Goal: Information Seeking & Learning: Check status

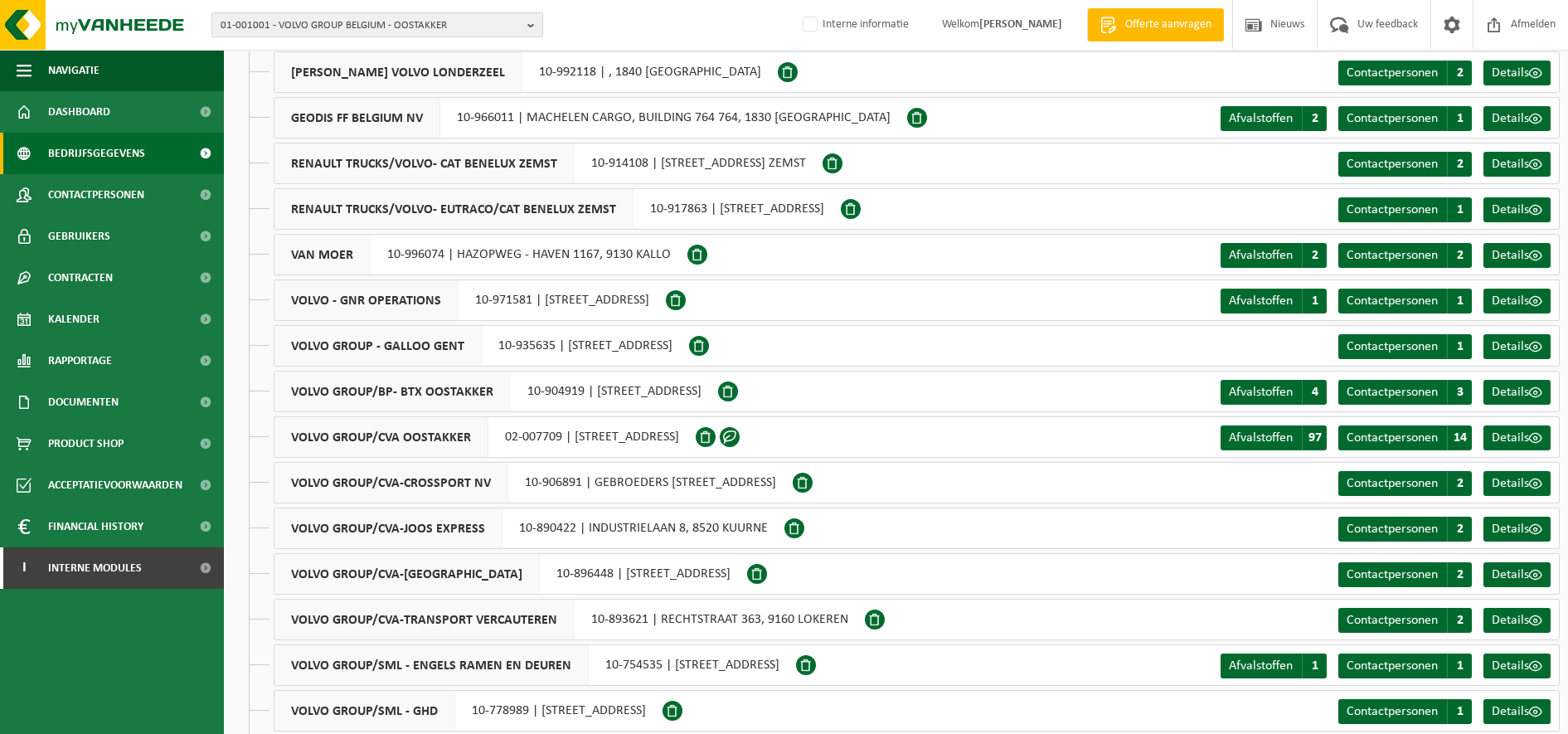
scroll to position [38, 0]
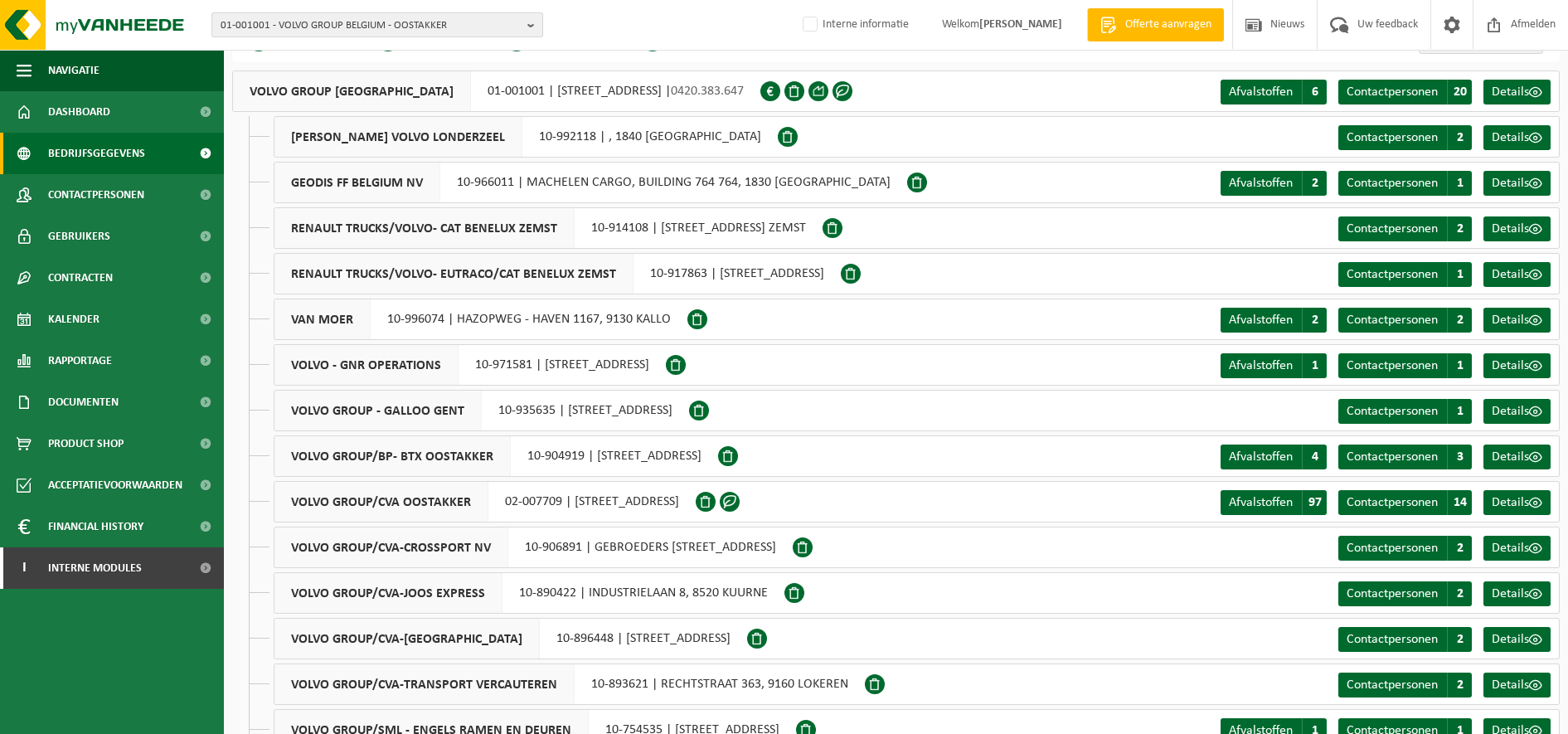
click at [354, 26] on span "01-001001 - VOLVO GROUP BELGIUM - OOSTAKKER" at bounding box center [370, 25] width 300 height 25
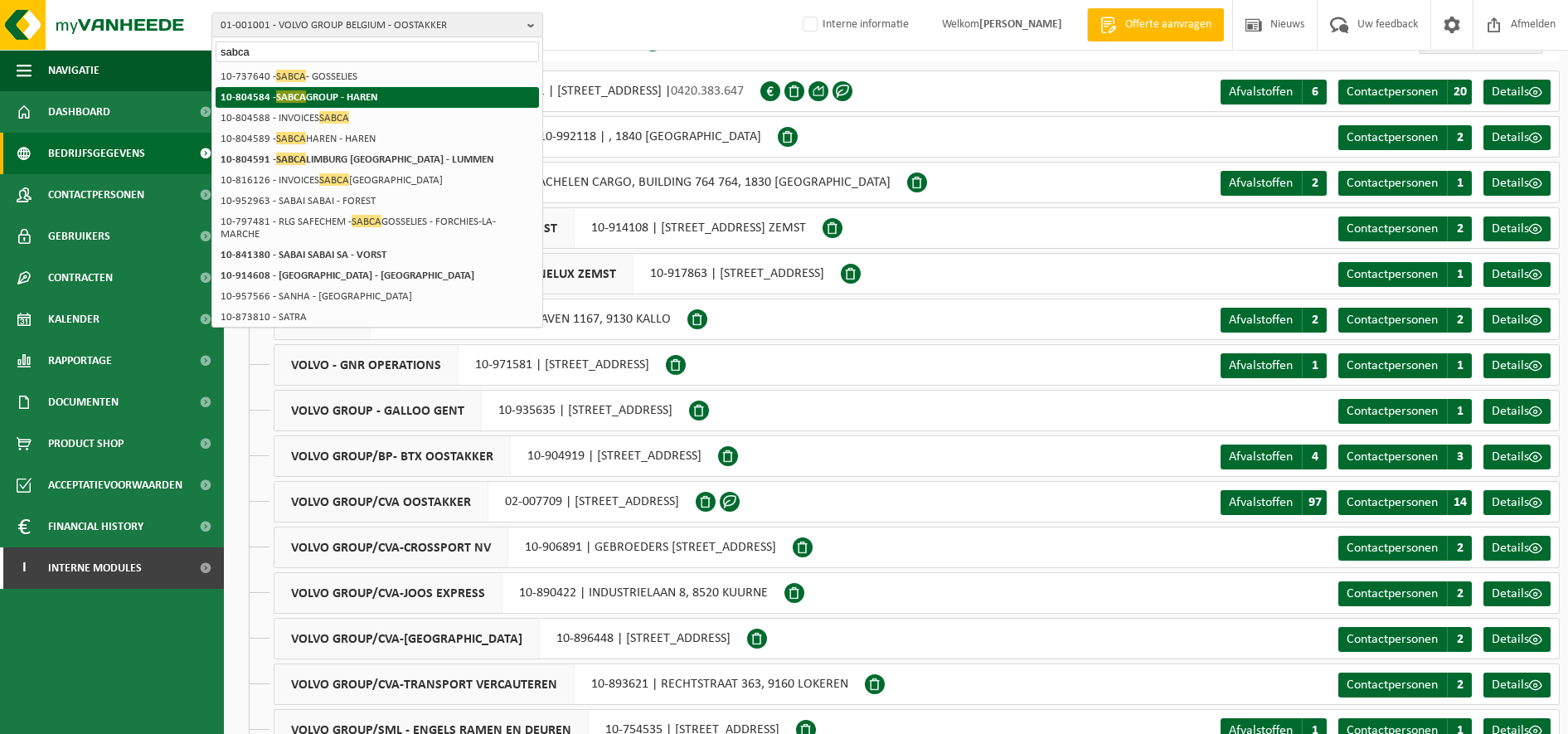
type input "sabca"
click at [352, 100] on strong "10-804584 - SABCA GROUP - HAREN" at bounding box center [299, 97] width 157 height 12
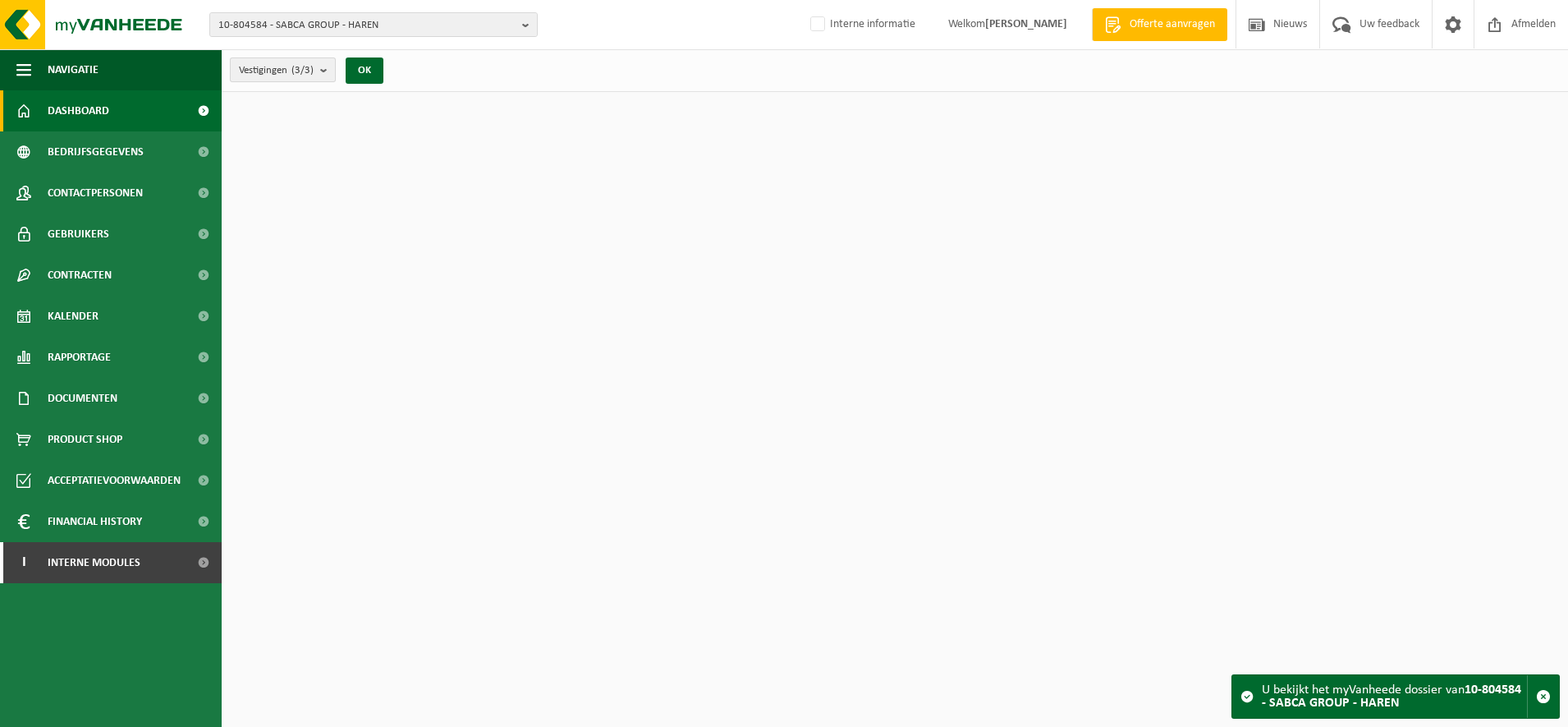
click at [325, 66] on b "submit" at bounding box center [327, 69] width 15 height 23
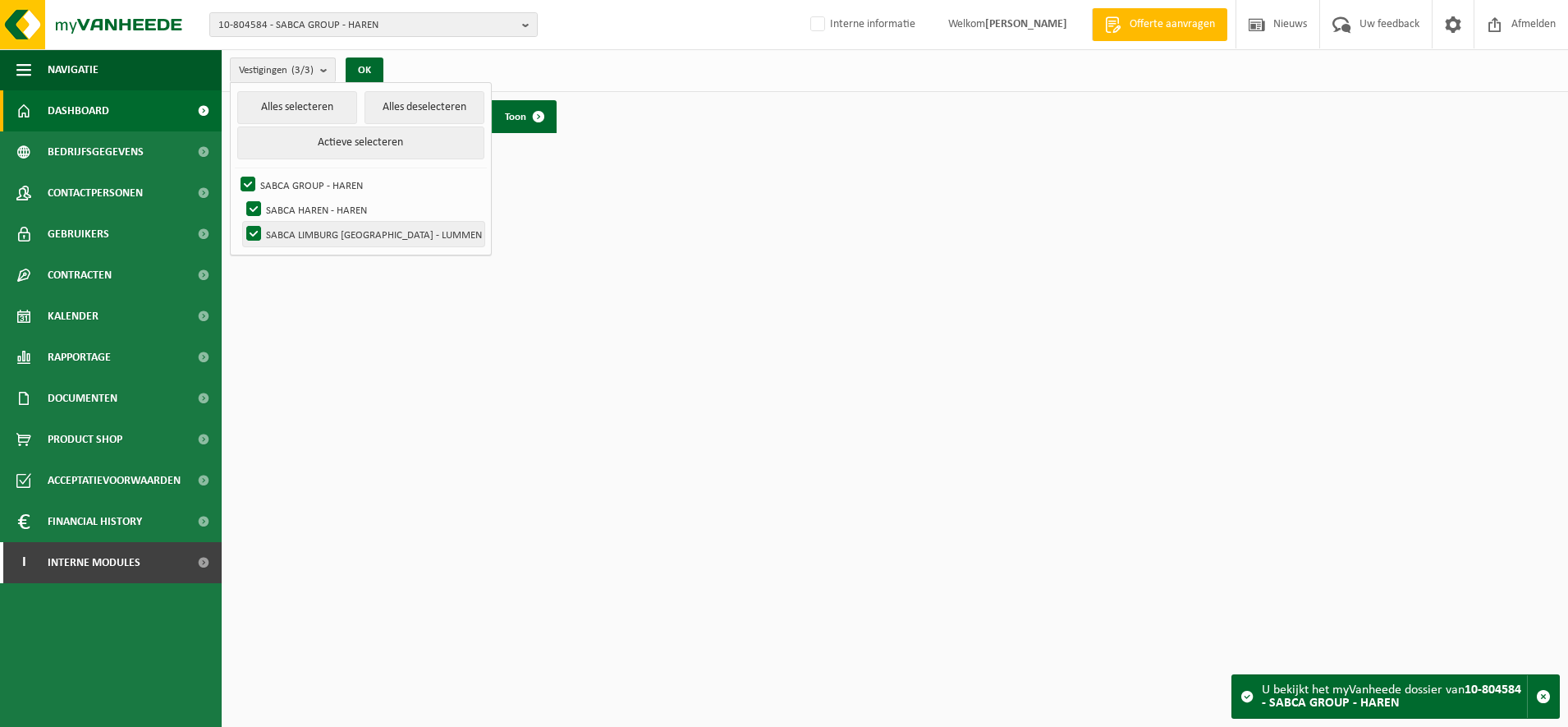
click at [330, 228] on label "SABCA LIMBURG [GEOGRAPHIC_DATA] - LUMMEN" at bounding box center [363, 234] width 242 height 25
click at [241, 222] on input "SABCA LIMBURG [GEOGRAPHIC_DATA] - LUMMEN" at bounding box center [240, 221] width 1 height 1
checkbox input "false"
click at [364, 64] on button "OK" at bounding box center [364, 70] width 37 height 27
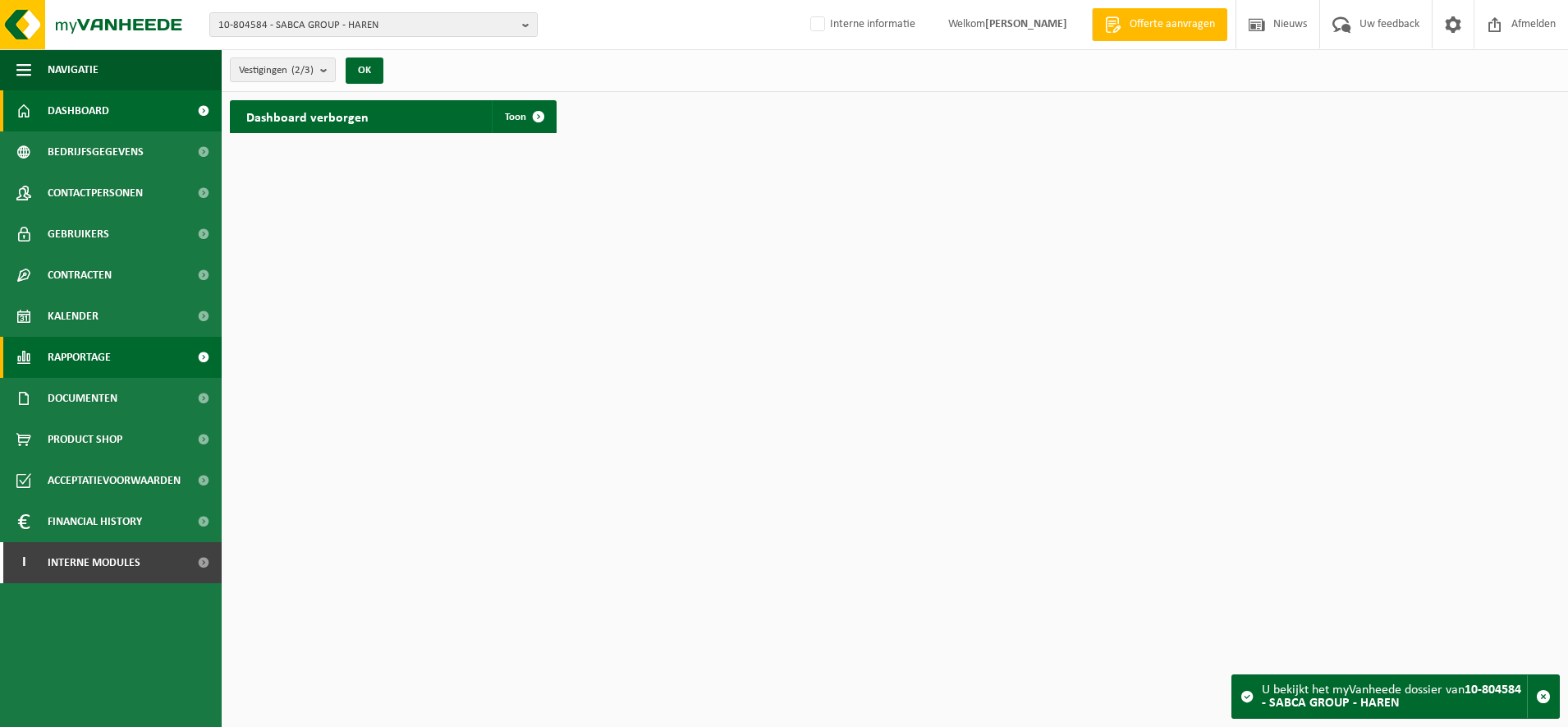
click at [79, 355] on span "Rapportage" at bounding box center [79, 357] width 63 height 41
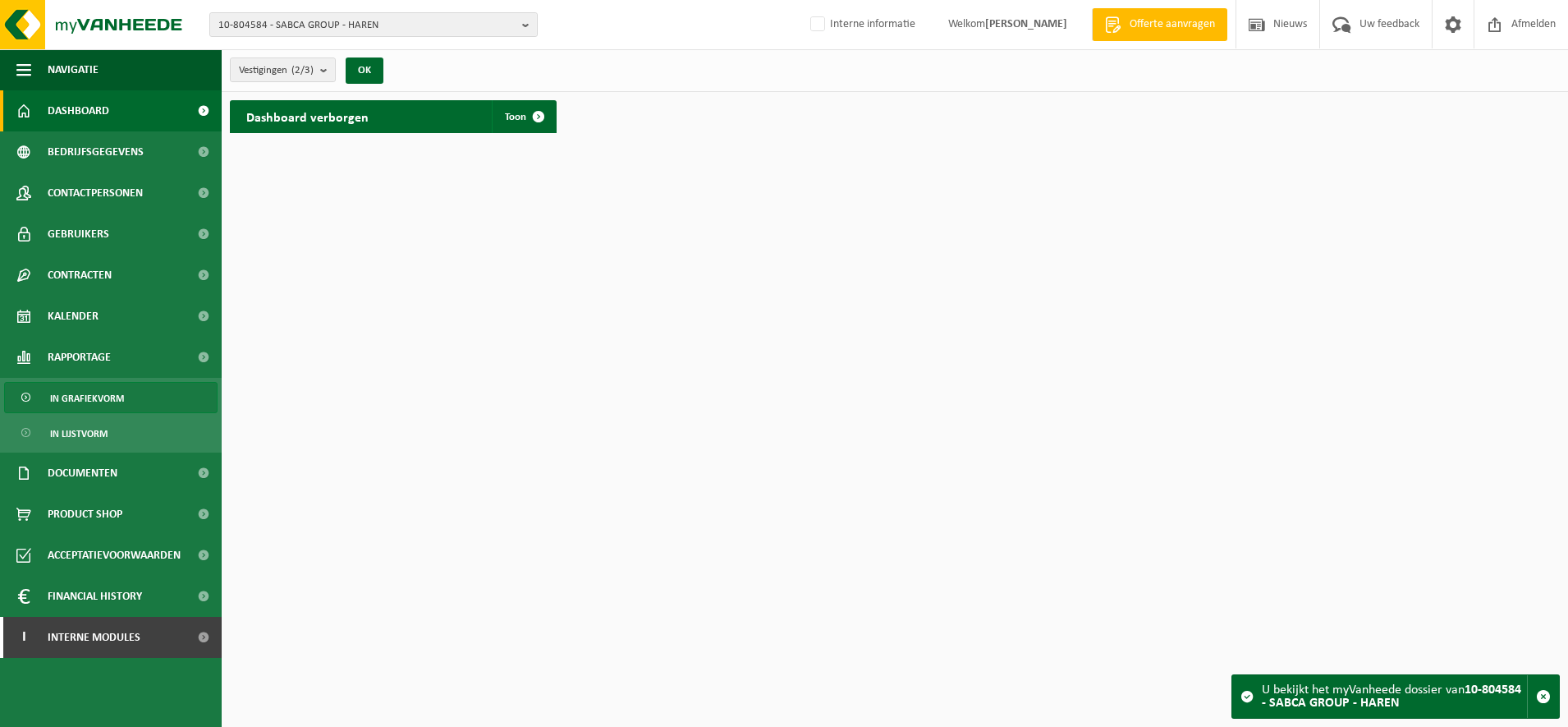
click at [104, 410] on span "In grafiekvorm" at bounding box center [87, 399] width 74 height 32
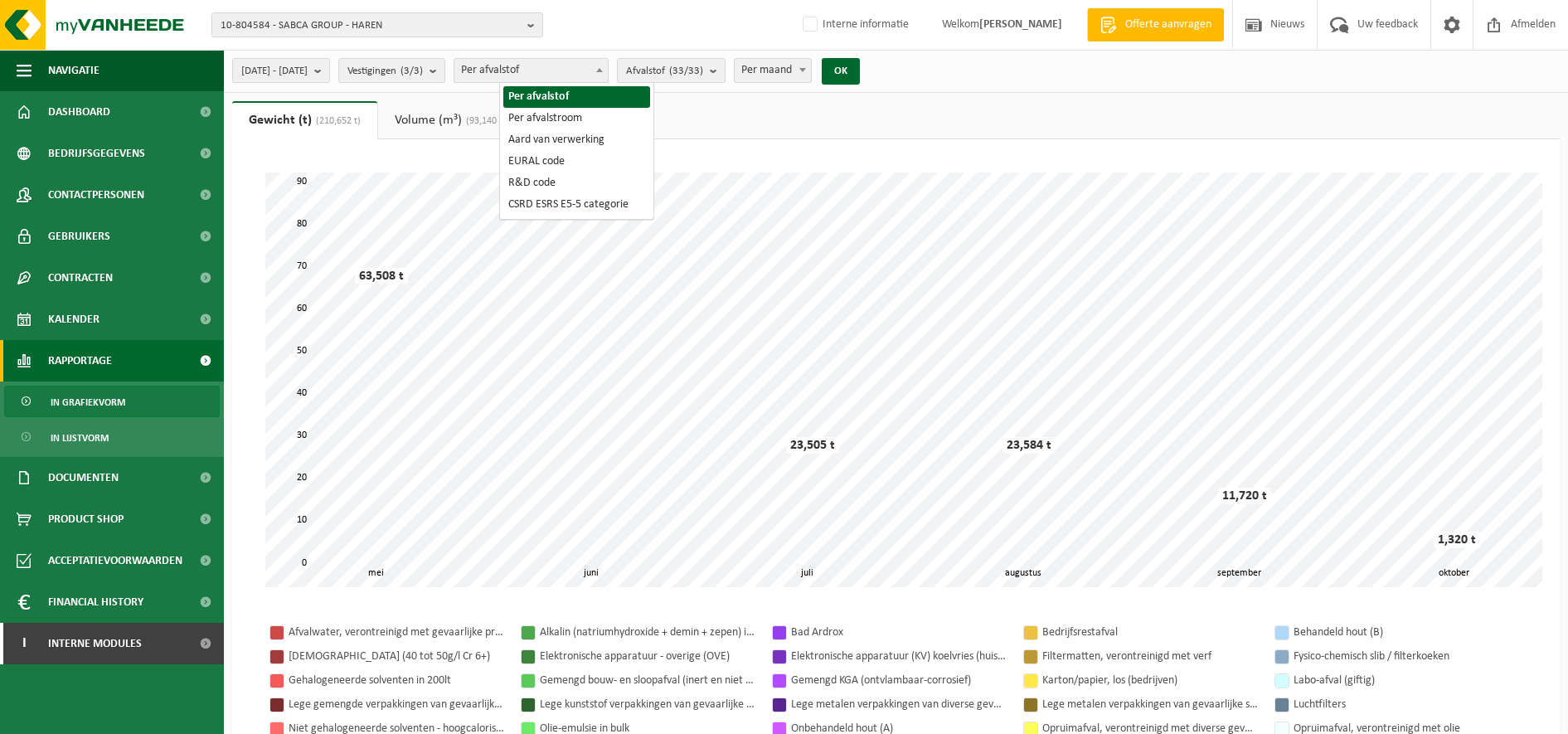
click at [605, 70] on span "Per afvalstof" at bounding box center [531, 70] width 153 height 23
click at [308, 67] on span "2025-05-01 - 2025-10-08" at bounding box center [274, 71] width 67 height 25
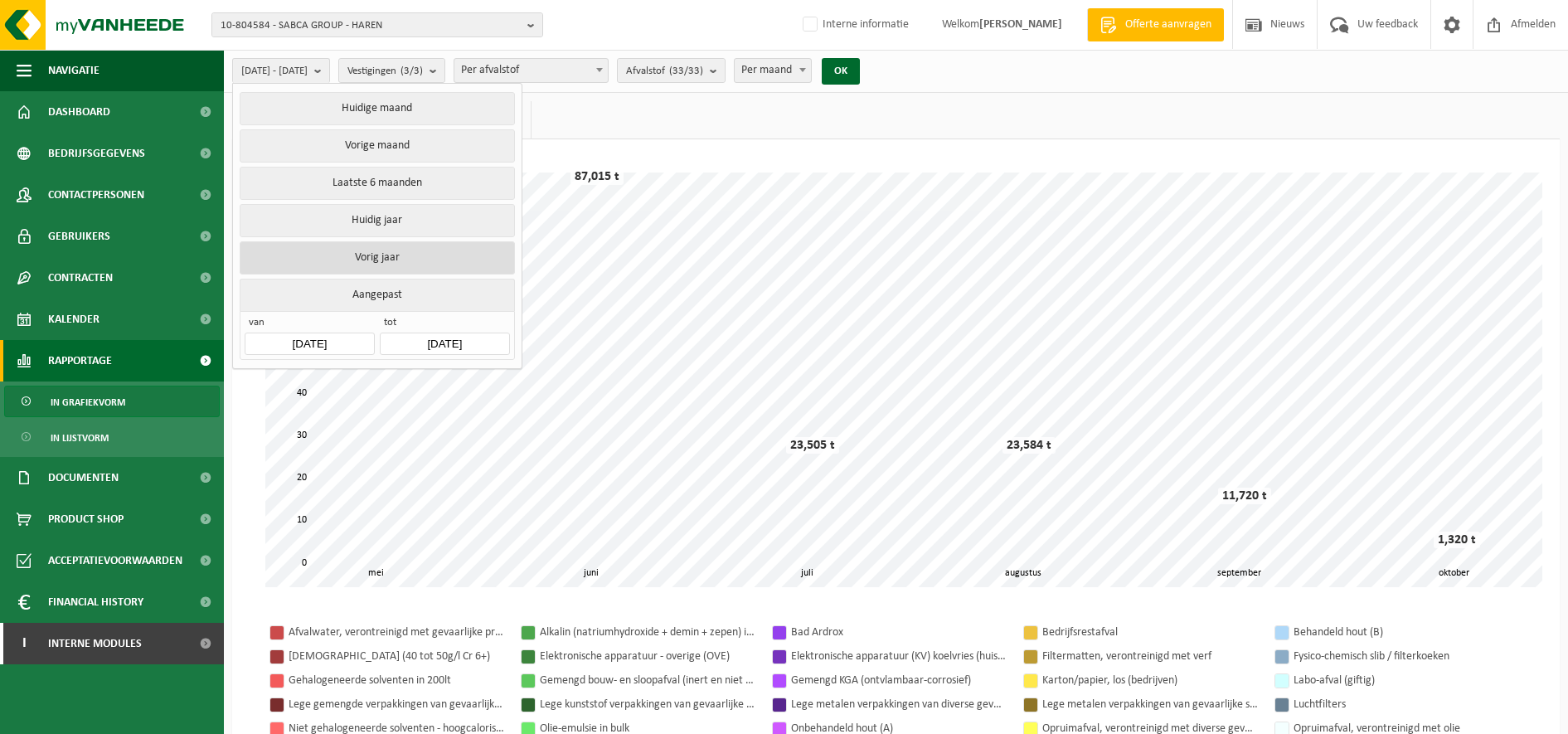
click at [375, 260] on button "Vorig jaar" at bounding box center [378, 257] width 275 height 33
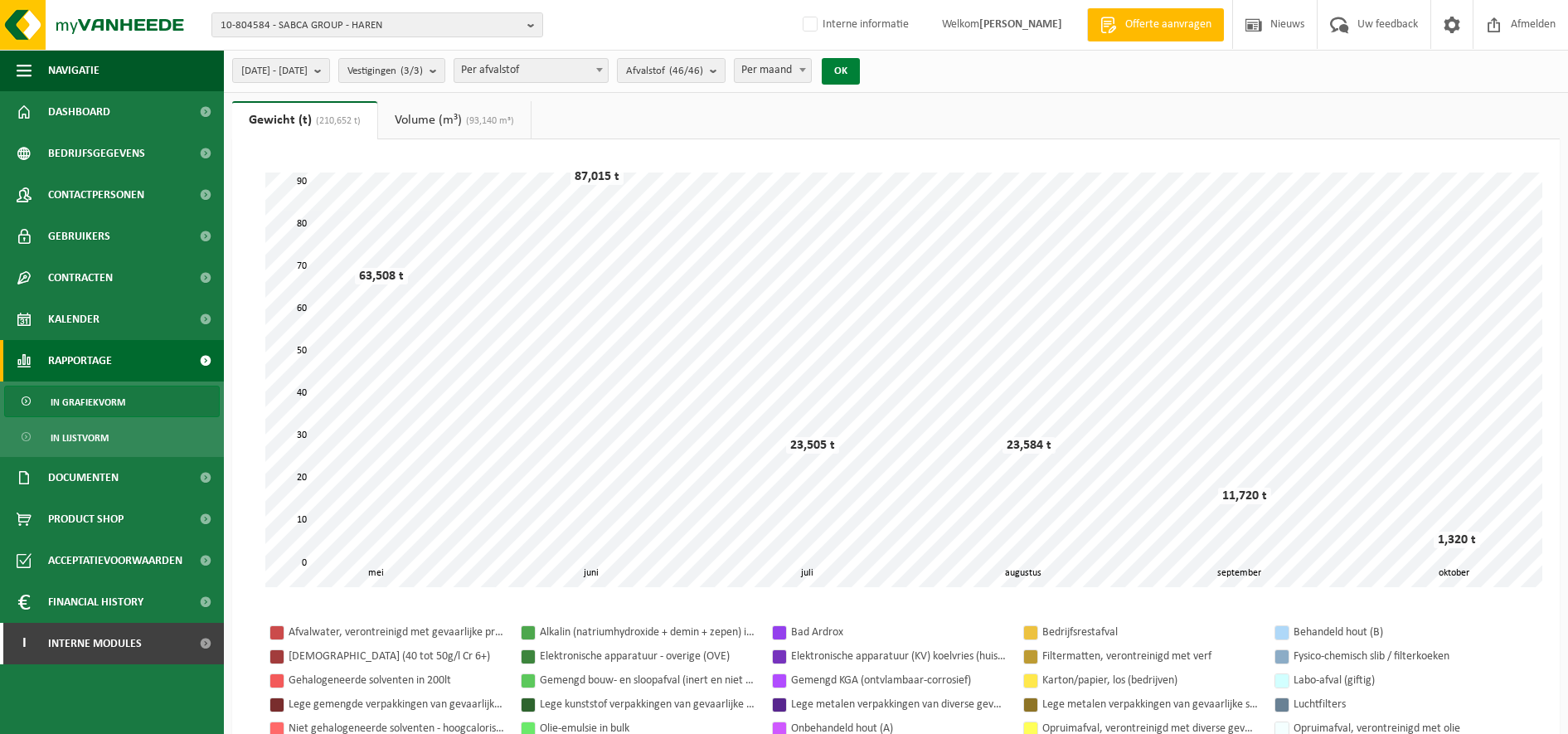
click at [860, 64] on button "OK" at bounding box center [841, 71] width 38 height 27
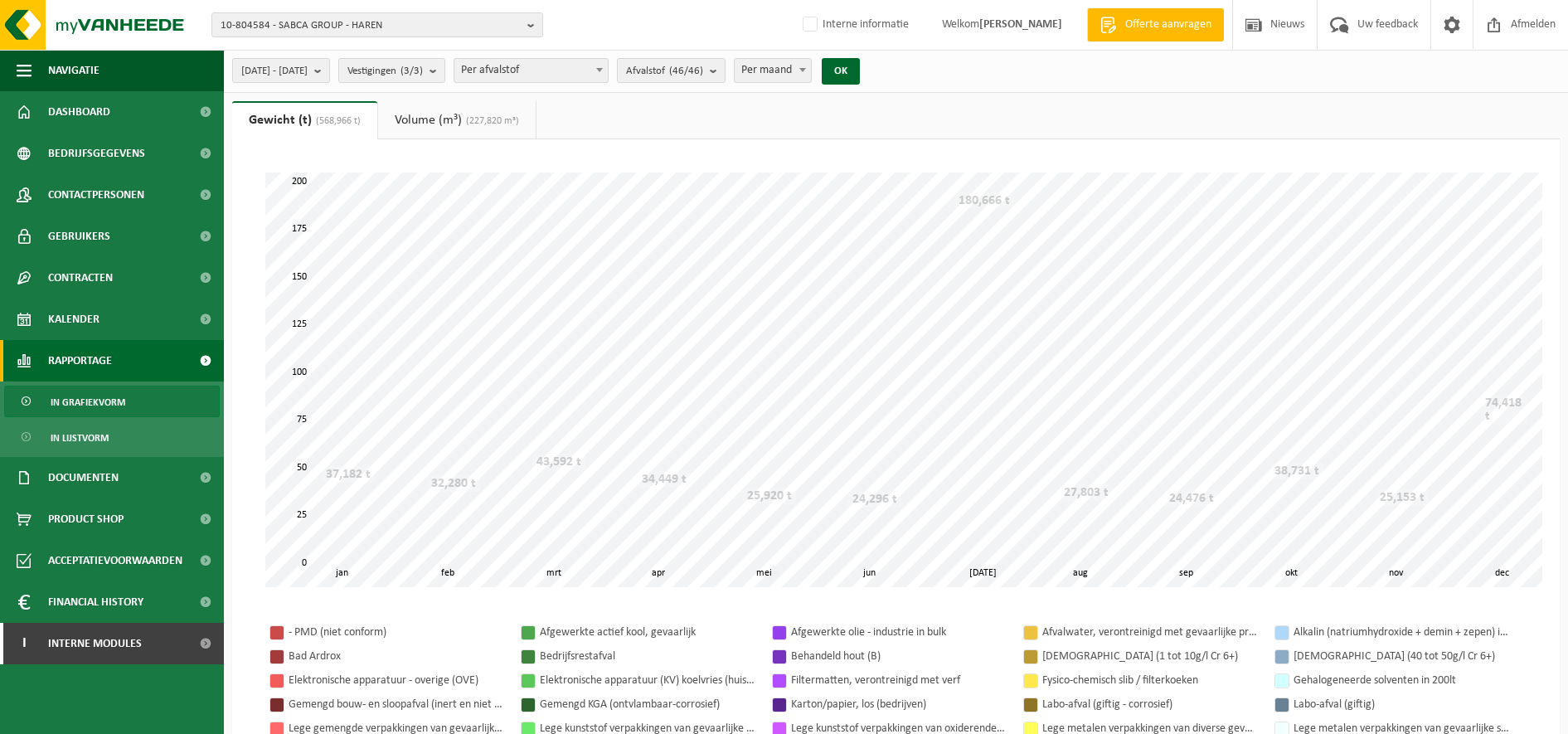
click at [806, 69] on b at bounding box center [803, 70] width 7 height 4
select select "3"
click at [879, 57] on div "2024-01-01 - 2024-12-31 Huidige maand Vorige maand Laatste 6 maanden Huidig jaa…" at bounding box center [551, 71] width 654 height 36
click at [860, 65] on button "OK" at bounding box center [841, 71] width 38 height 27
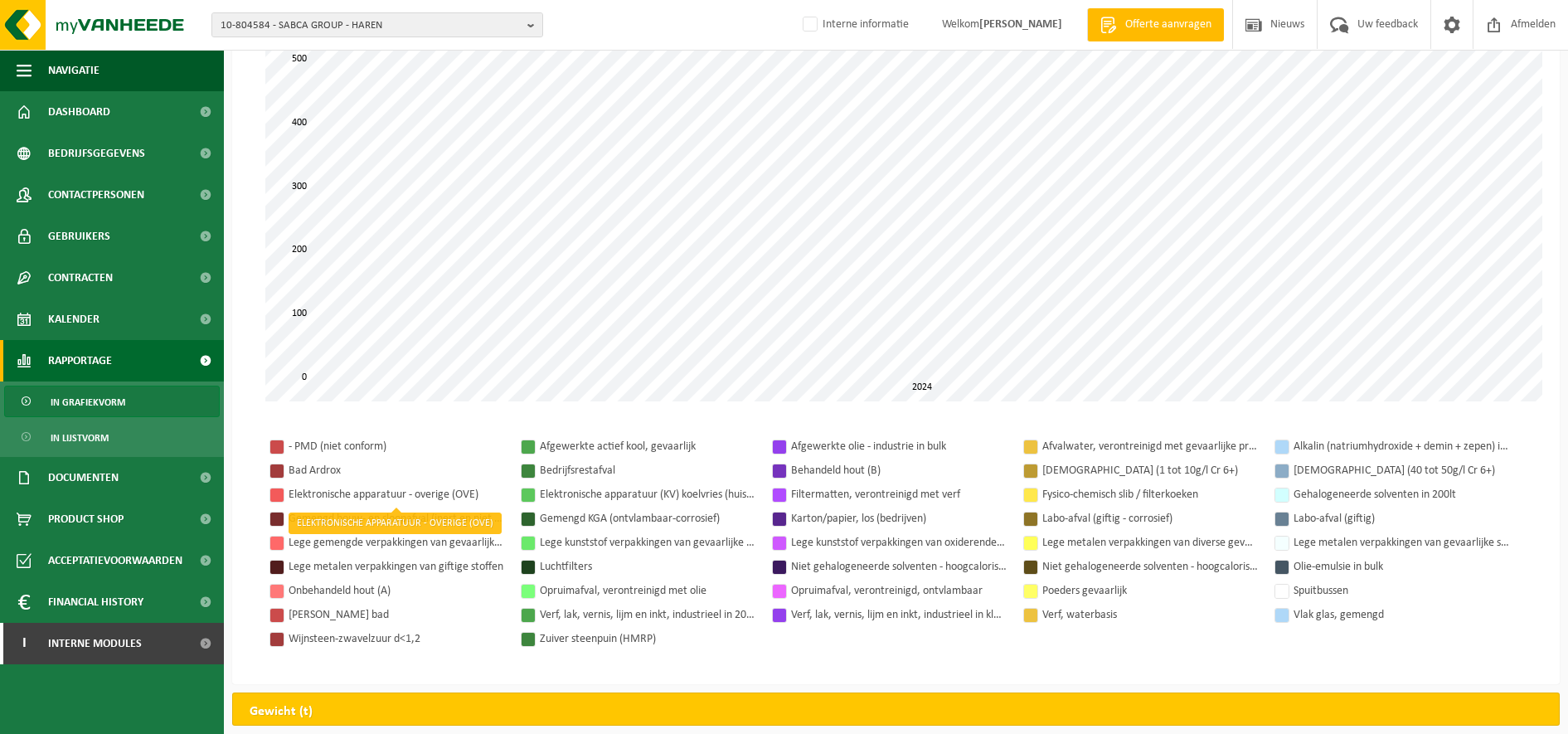
scroll to position [43, 0]
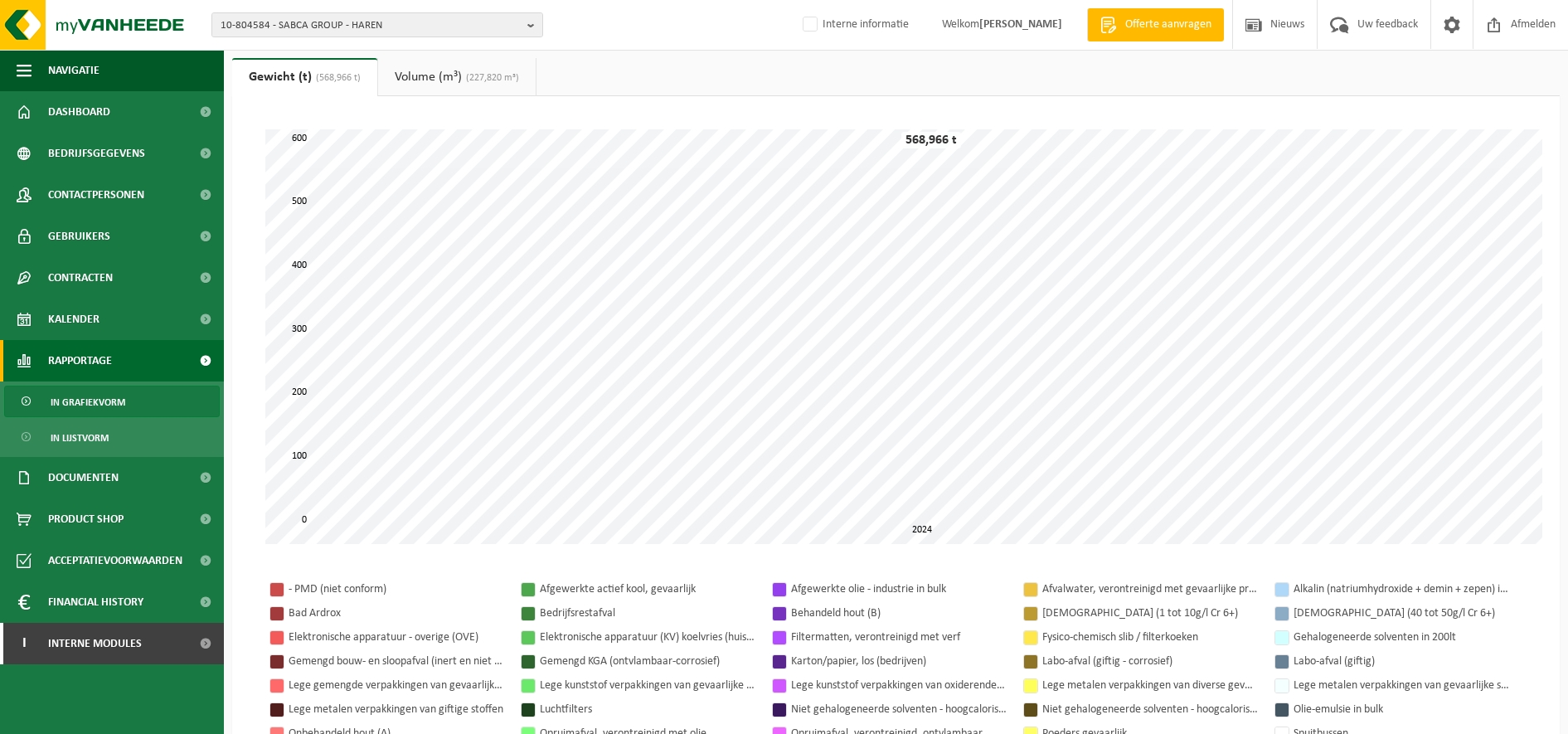
click at [470, 81] on span "(227,820 m³)" at bounding box center [490, 78] width 57 height 10
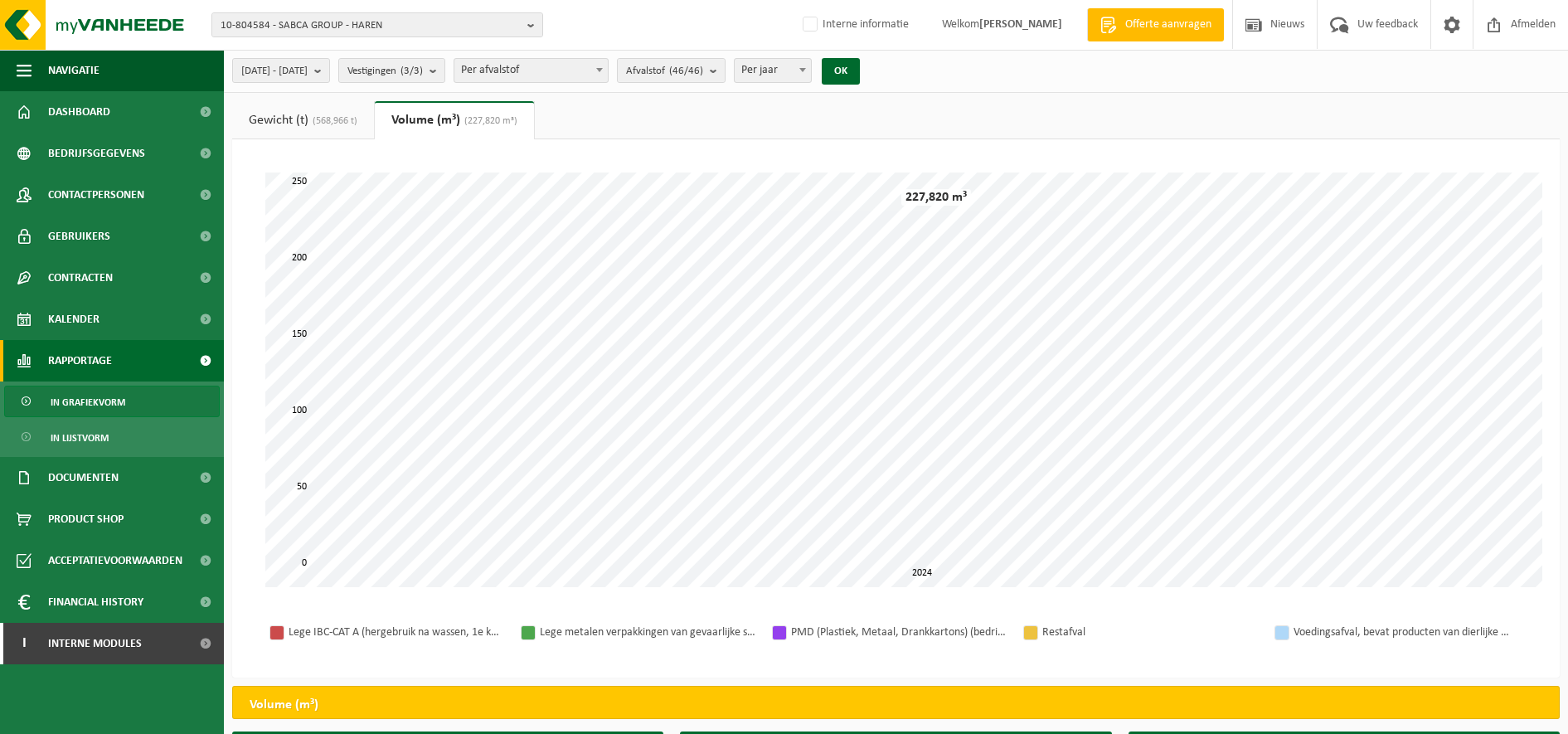
click at [326, 121] on span "(568,966 t)" at bounding box center [333, 122] width 49 height 10
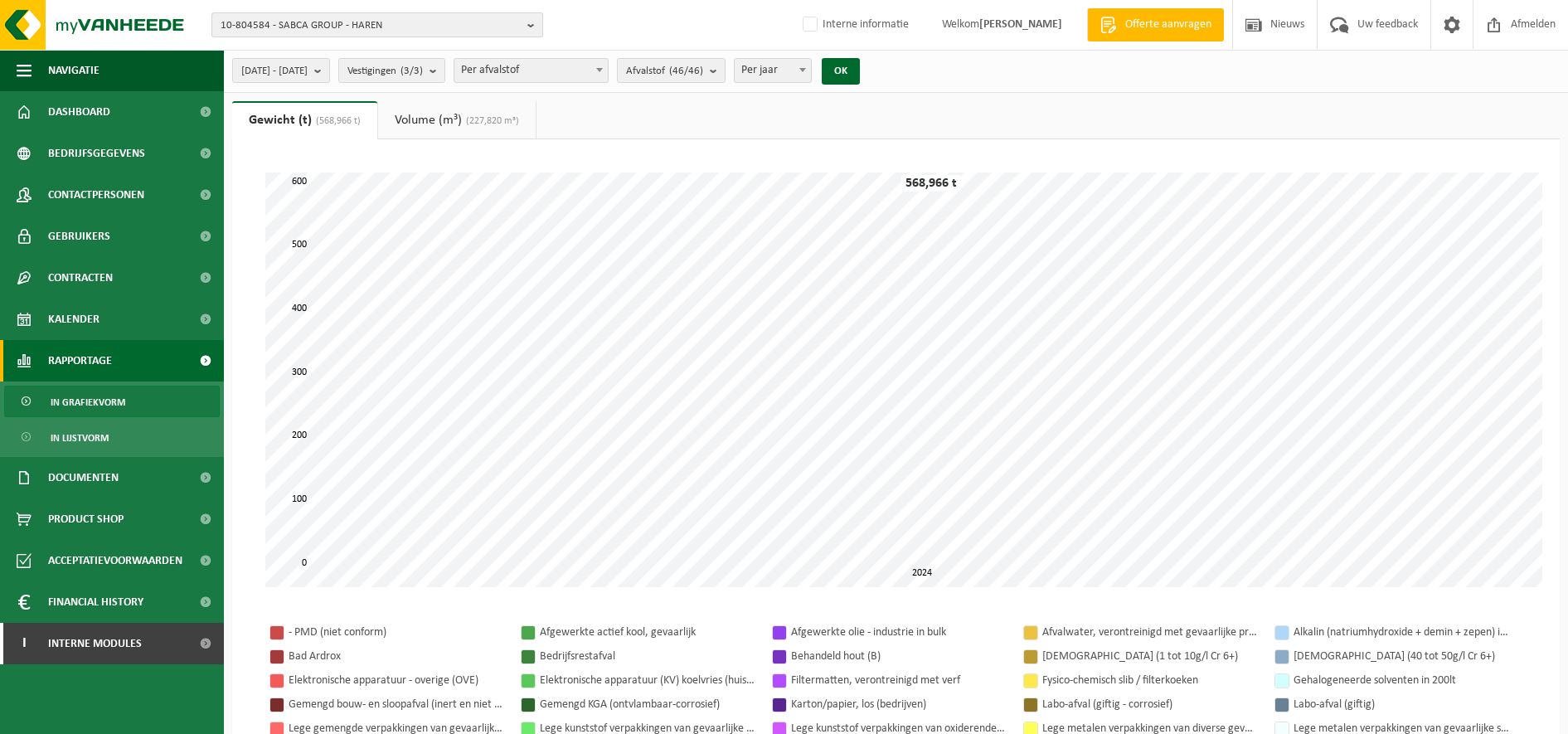
click at [388, 21] on span "10-804584 - SABCA GROUP - HAREN" at bounding box center [370, 25] width 300 height 25
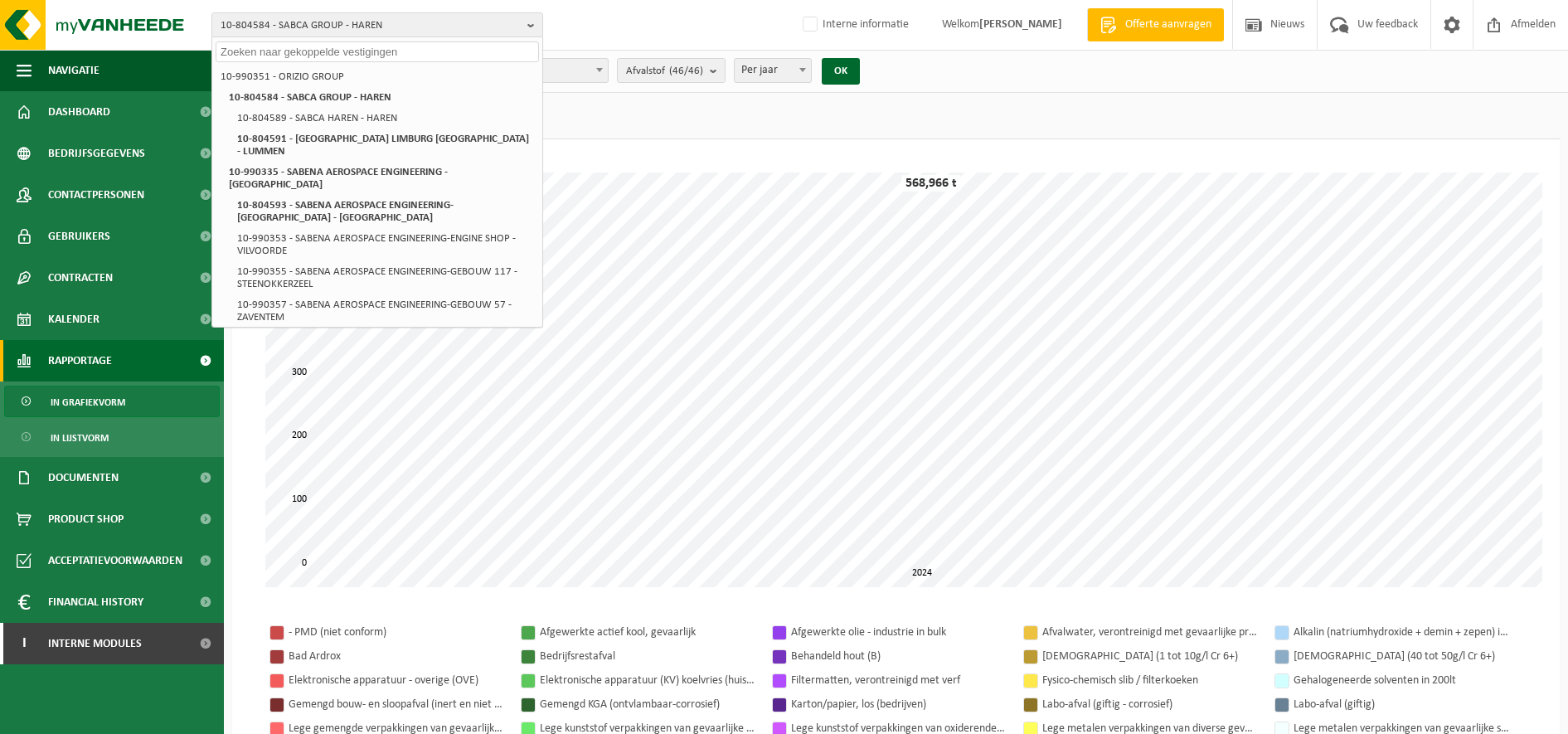
click at [712, 140] on div "Even geduld. Door de grote hoeveelheid gegevens duurt het laden even. 0 600 100…" at bounding box center [896, 504] width 1328 height 730
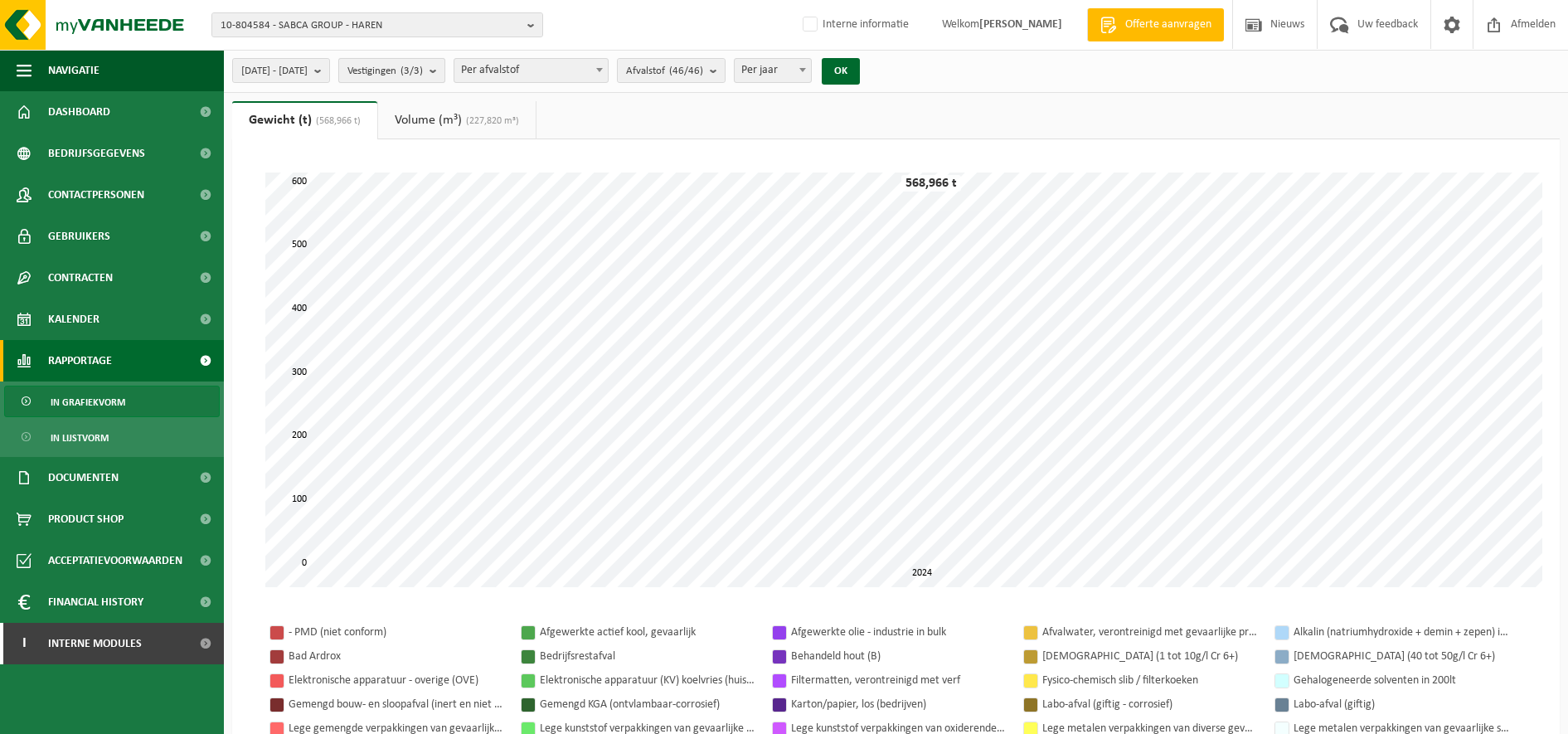
click at [423, 64] on span "Vestigingen (3/3)" at bounding box center [386, 71] width 76 height 25
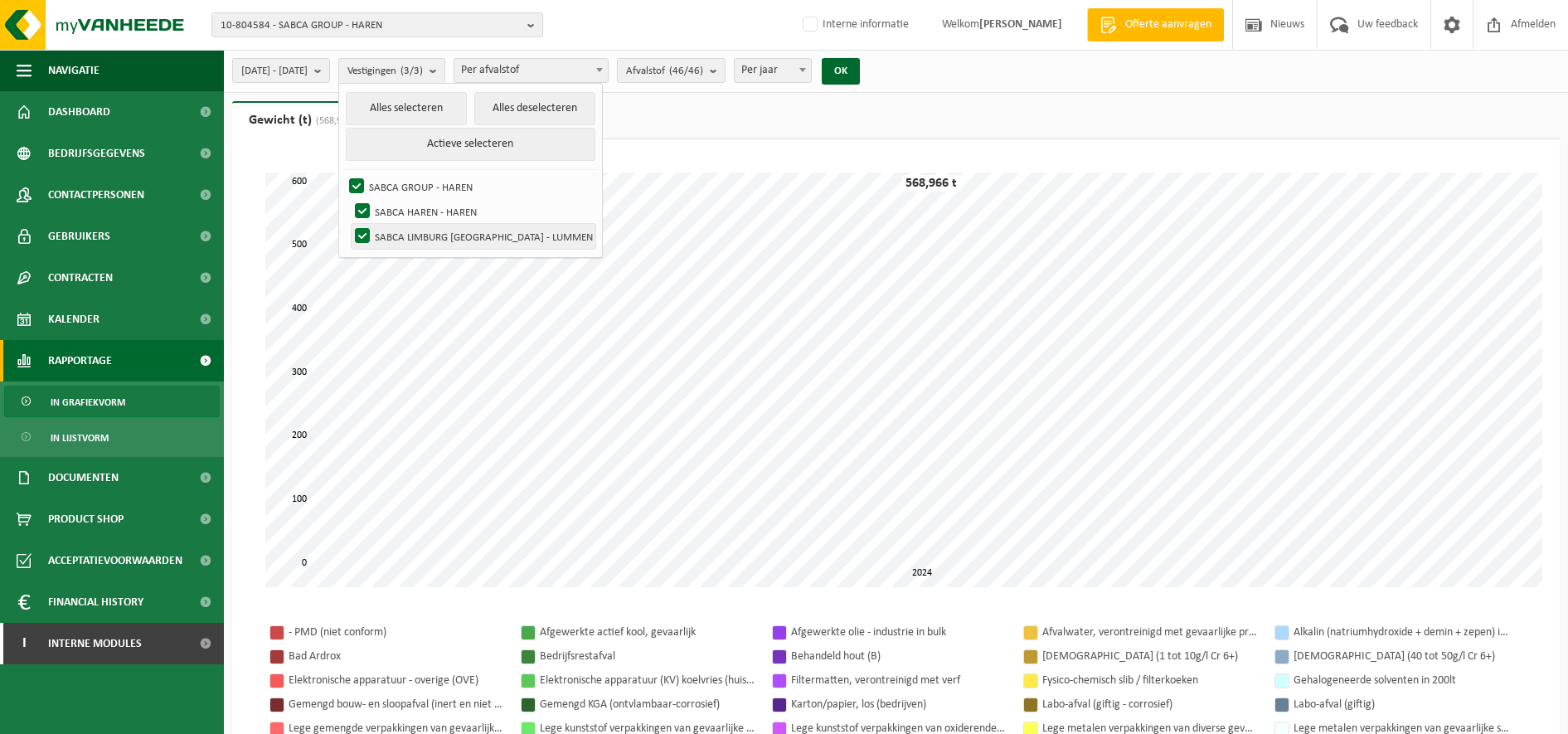
click at [509, 240] on label "SABCA LIMBURG NV - LUMMEN" at bounding box center [473, 236] width 244 height 25
click at [349, 224] on input "SABCA LIMBURG NV - LUMMEN" at bounding box center [349, 223] width 1 height 1
checkbox input "false"
click at [860, 71] on button "OK" at bounding box center [841, 71] width 38 height 27
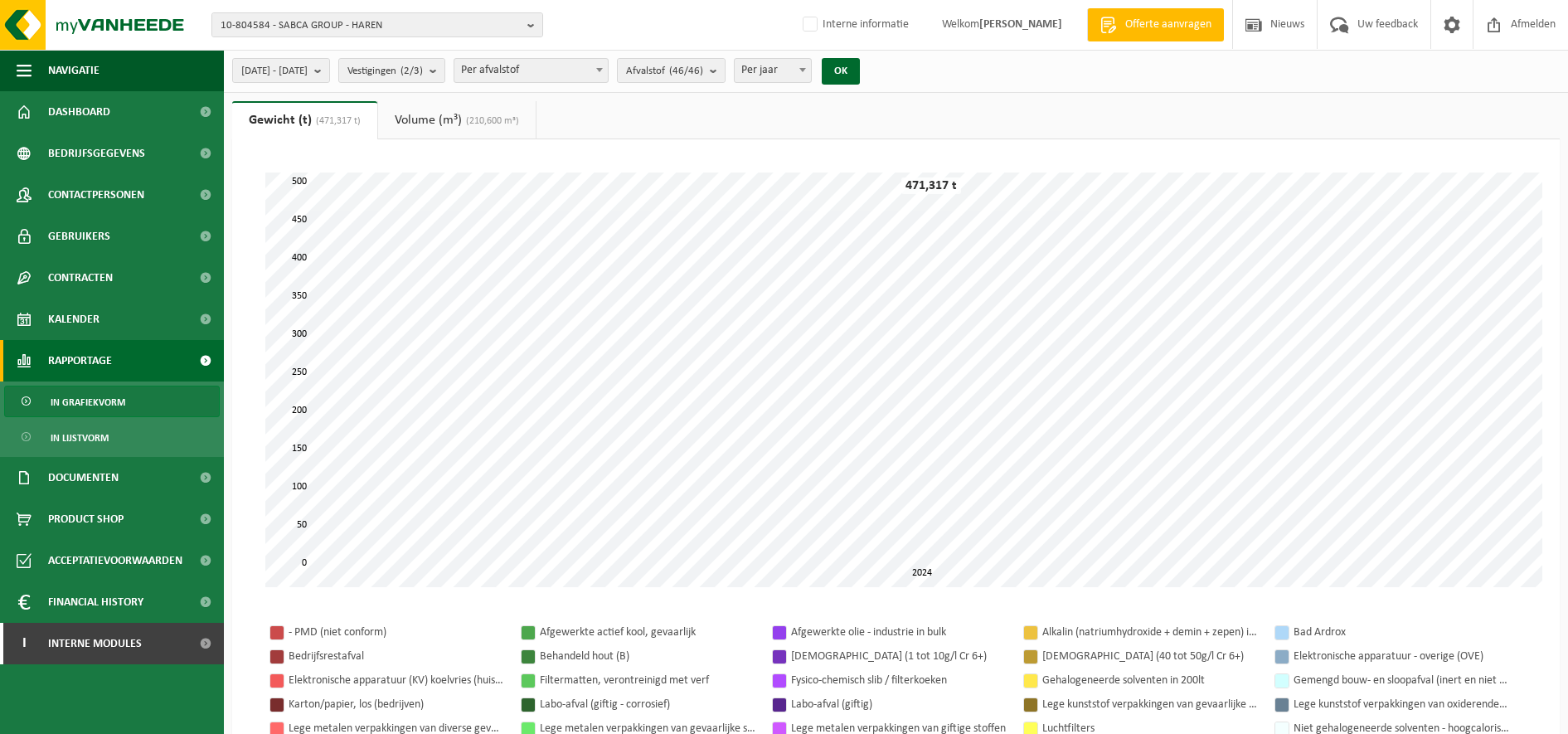
click at [465, 117] on link "Volume (m³) (210,600 m³)" at bounding box center [457, 121] width 157 height 38
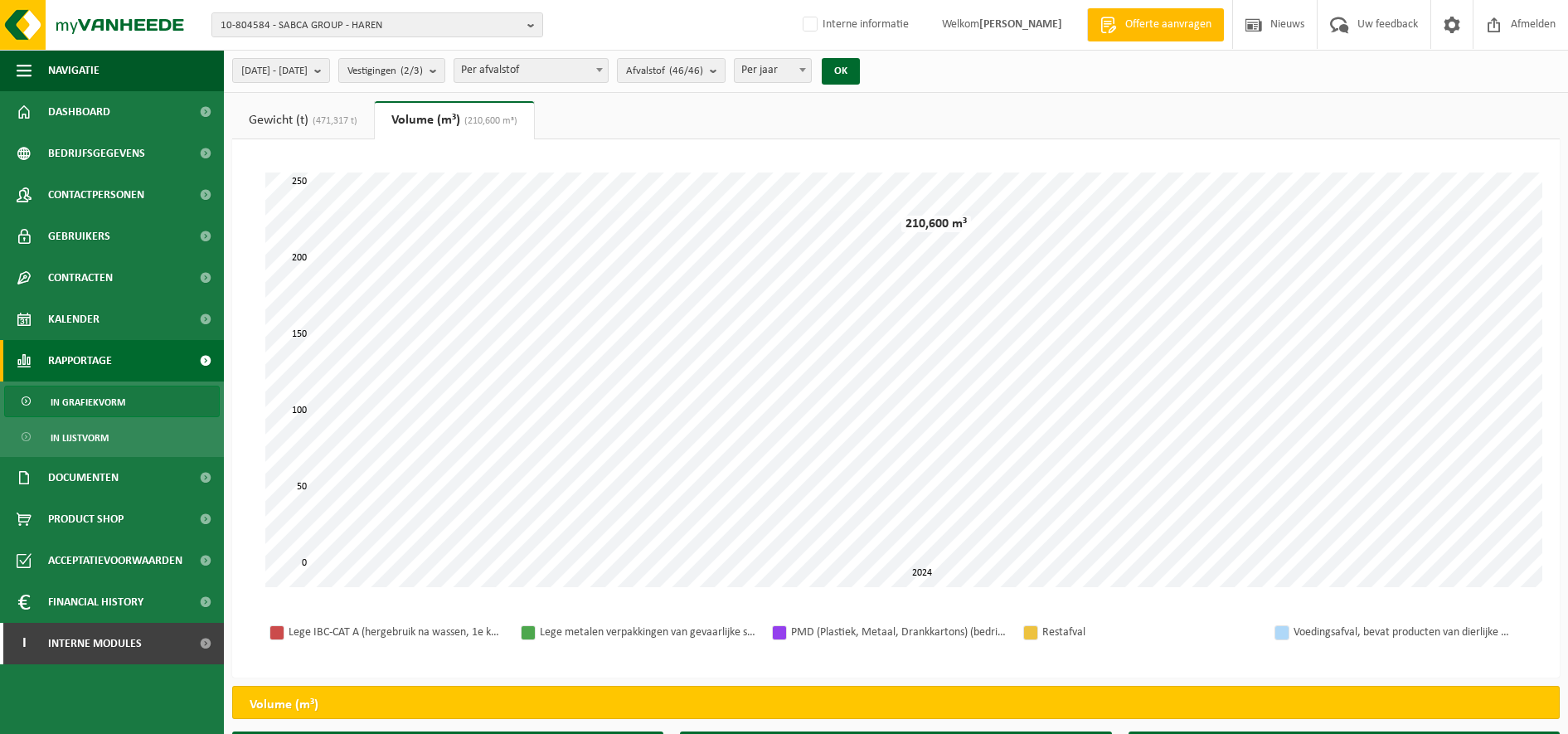
click at [315, 125] on span "(471,317 t)" at bounding box center [333, 122] width 49 height 10
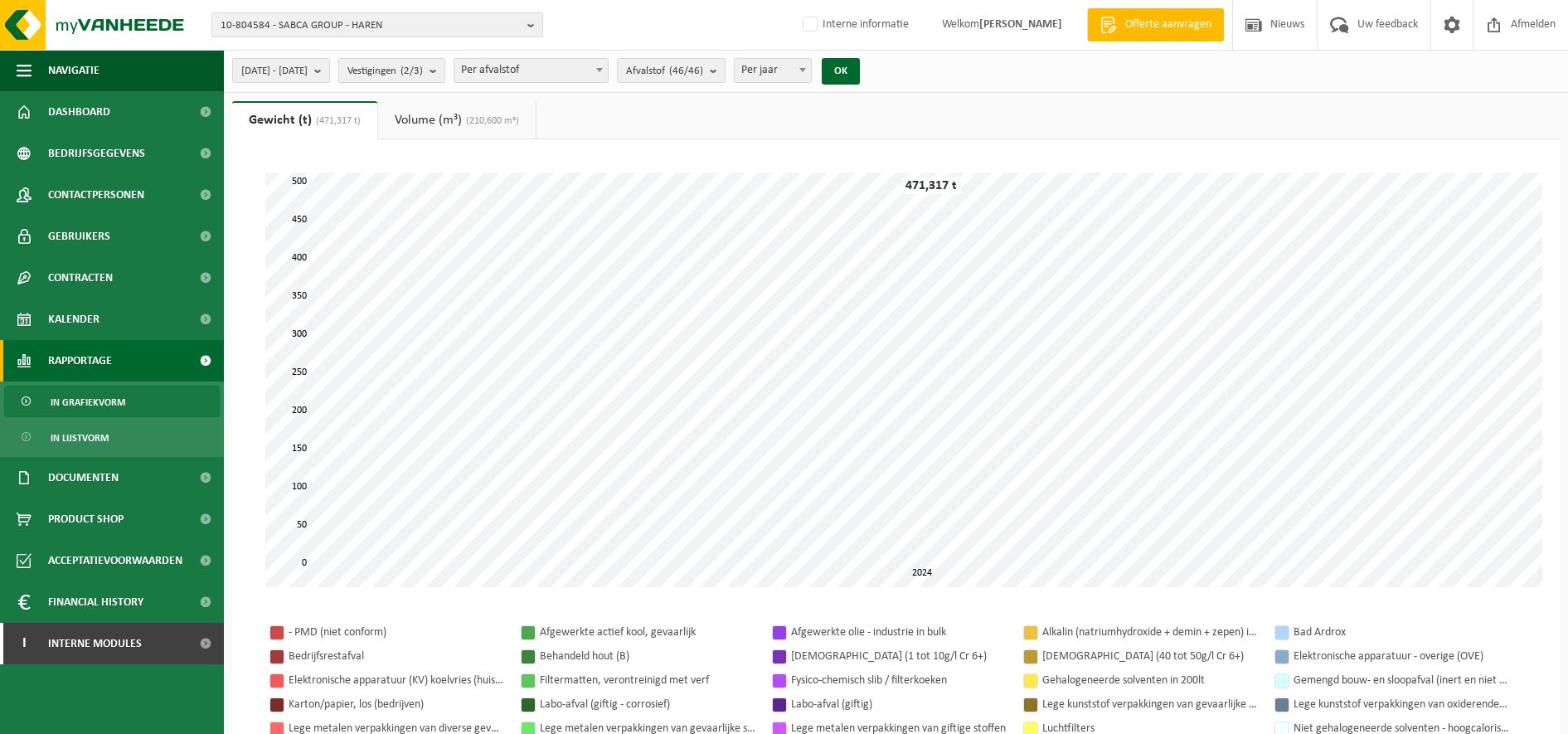
click at [423, 69] on span "Vestigingen (2/3)" at bounding box center [386, 71] width 76 height 25
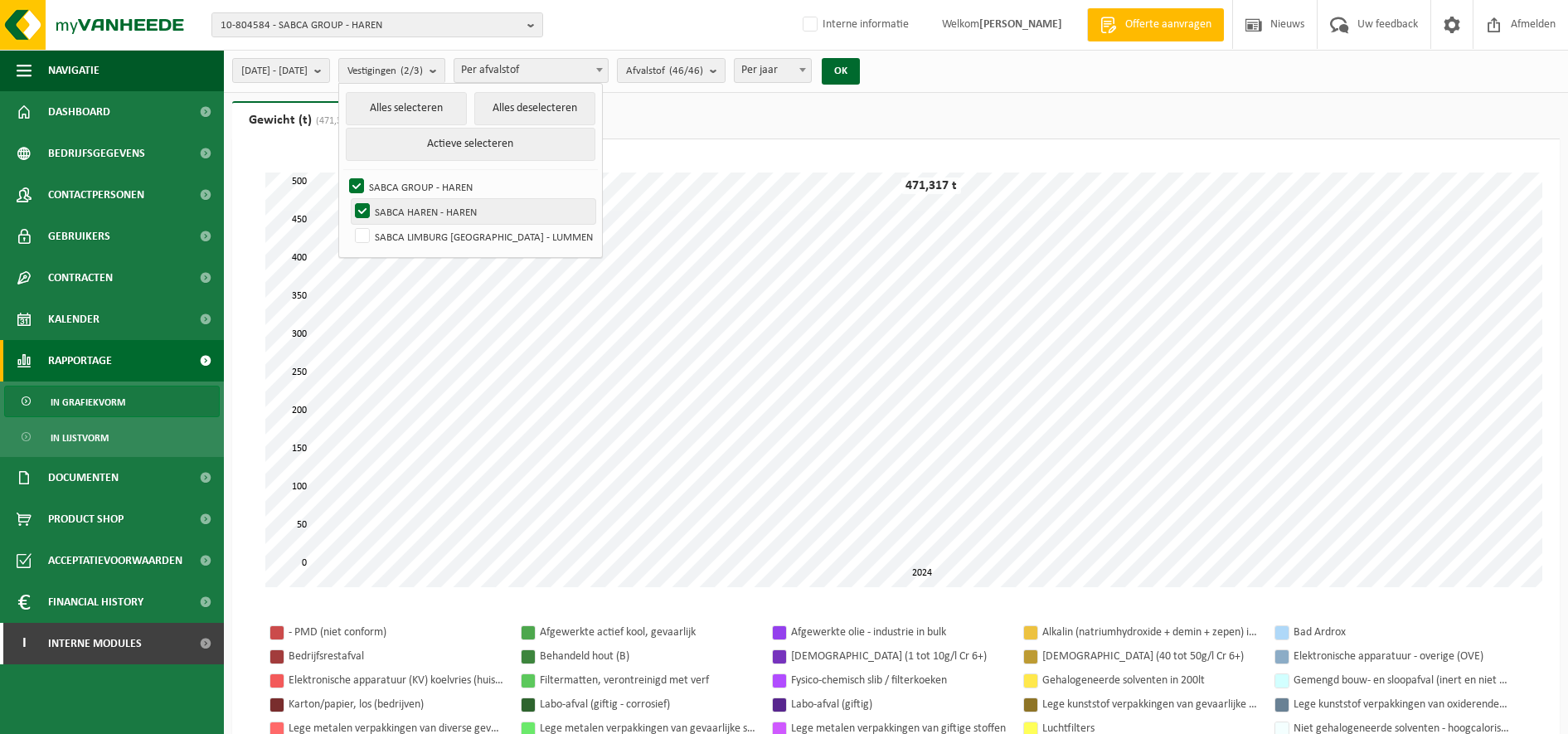
click at [462, 210] on label "SABCA HAREN - HAREN" at bounding box center [473, 211] width 244 height 25
click at [349, 199] on input "SABCA HAREN - HAREN" at bounding box center [349, 198] width 1 height 1
checkbox input "false"
click at [469, 242] on label "SABCA LIMBURG NV - LUMMEN" at bounding box center [473, 236] width 244 height 25
click at [349, 224] on input "SABCA LIMBURG NV - LUMMEN" at bounding box center [349, 223] width 1 height 1
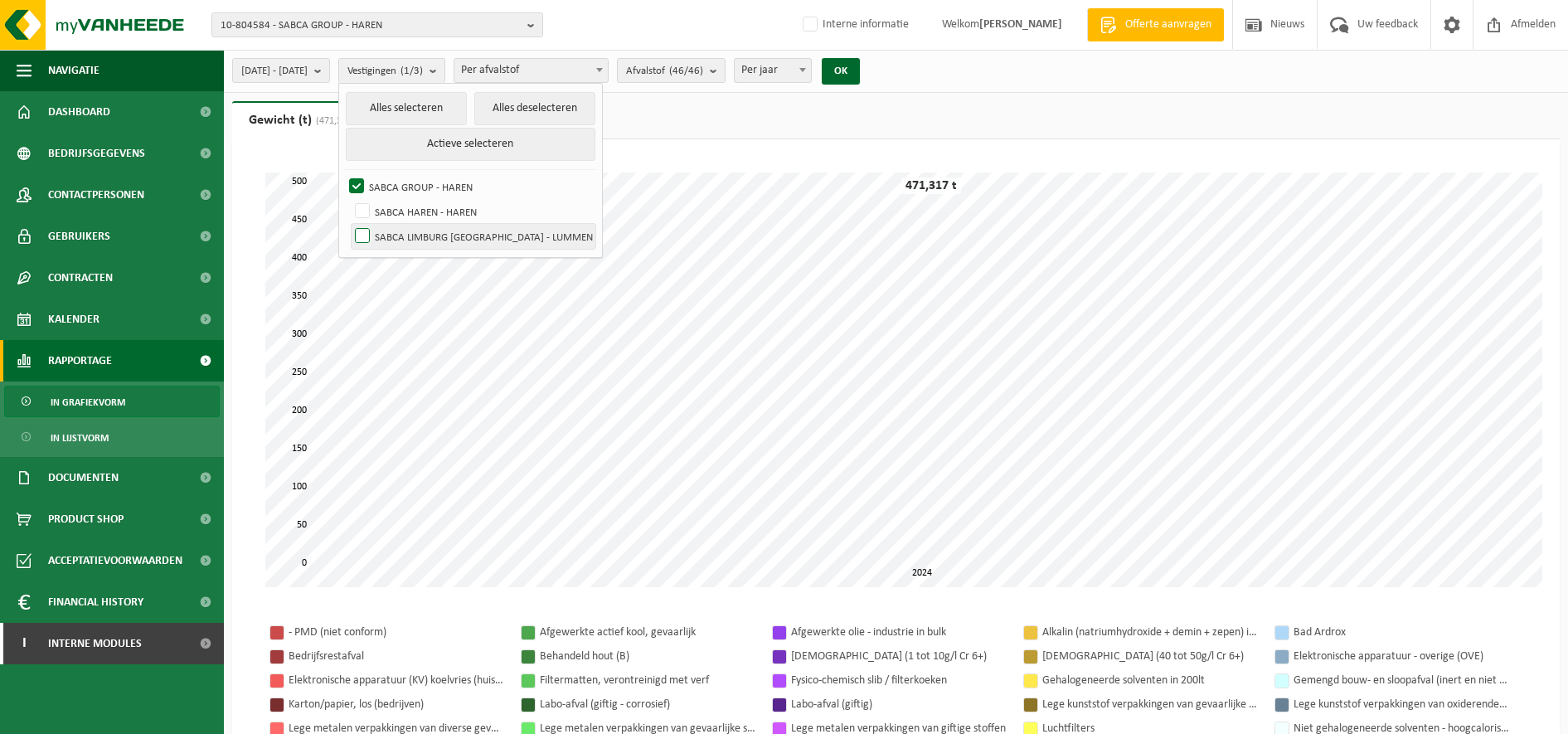
checkbox input "true"
drag, startPoint x: 895, startPoint y: 67, endPoint x: 884, endPoint y: 84, distance: 20.2
click at [860, 67] on button "OK" at bounding box center [841, 71] width 38 height 27
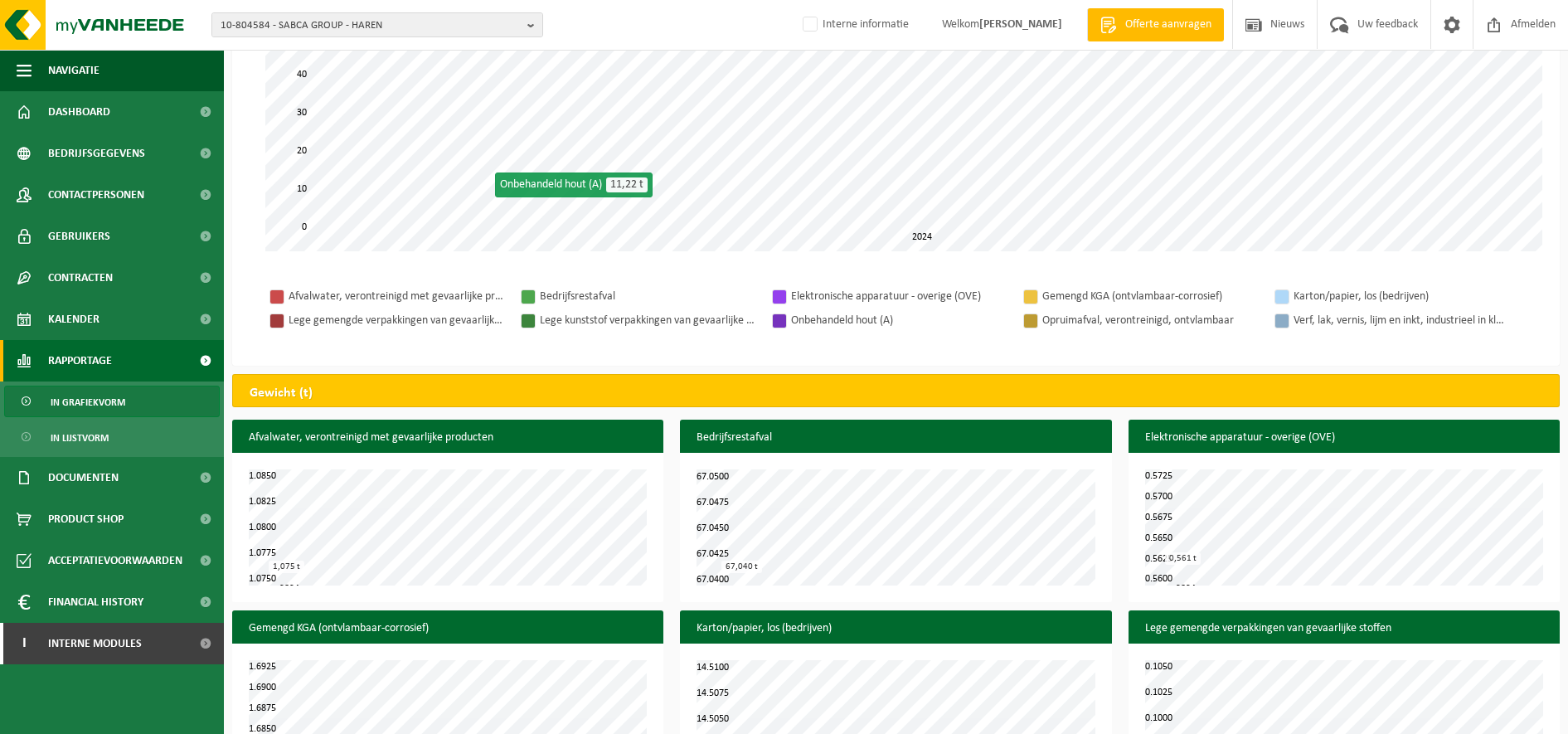
scroll to position [67, 0]
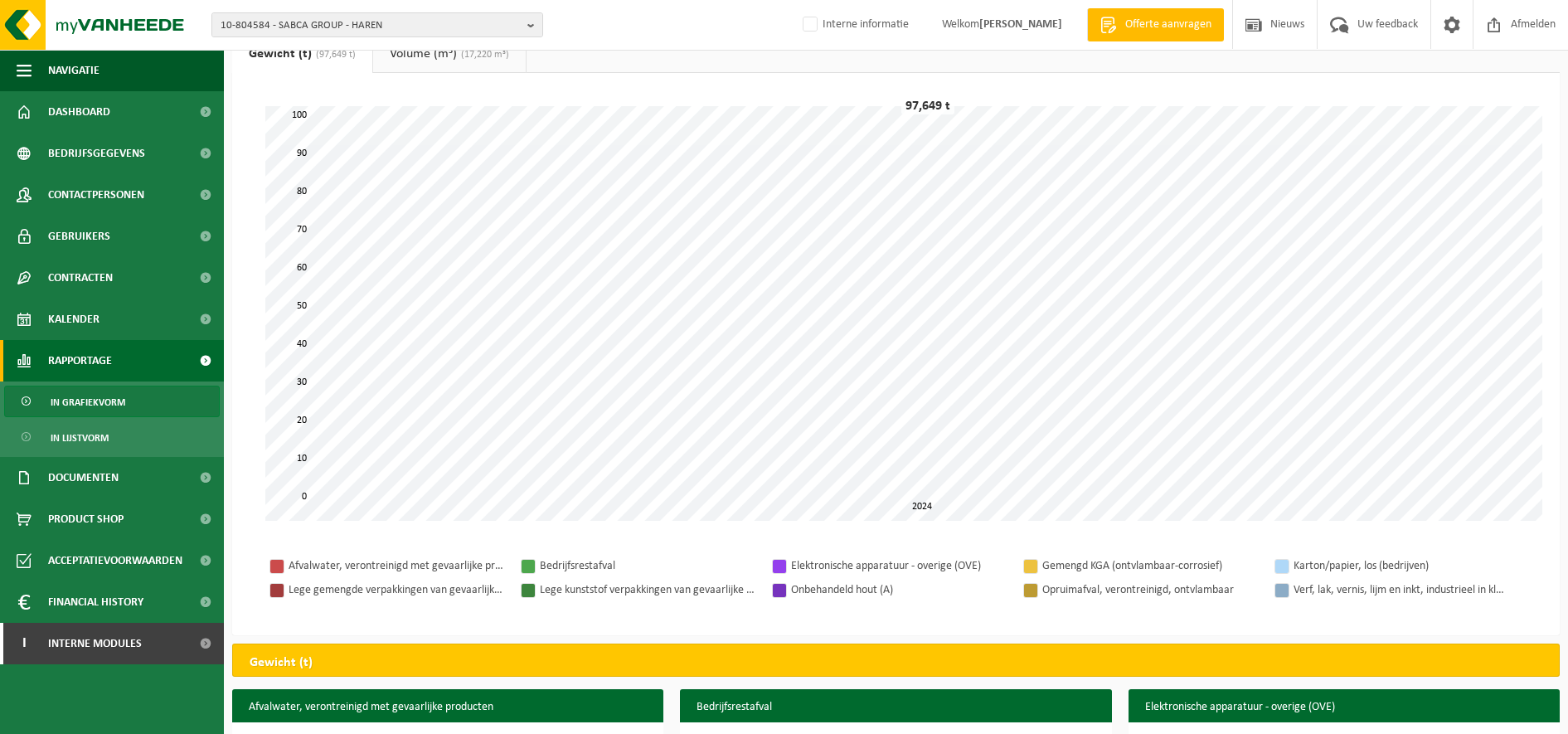
click at [468, 47] on div "10-804584 - SABCA GROUP - HAREN 10-990351 - ORIZIO GROUP 10-804584 - SABCA GROU…" at bounding box center [784, 25] width 1568 height 51
click at [482, 57] on span "(17,220 m³)" at bounding box center [483, 55] width 52 height 10
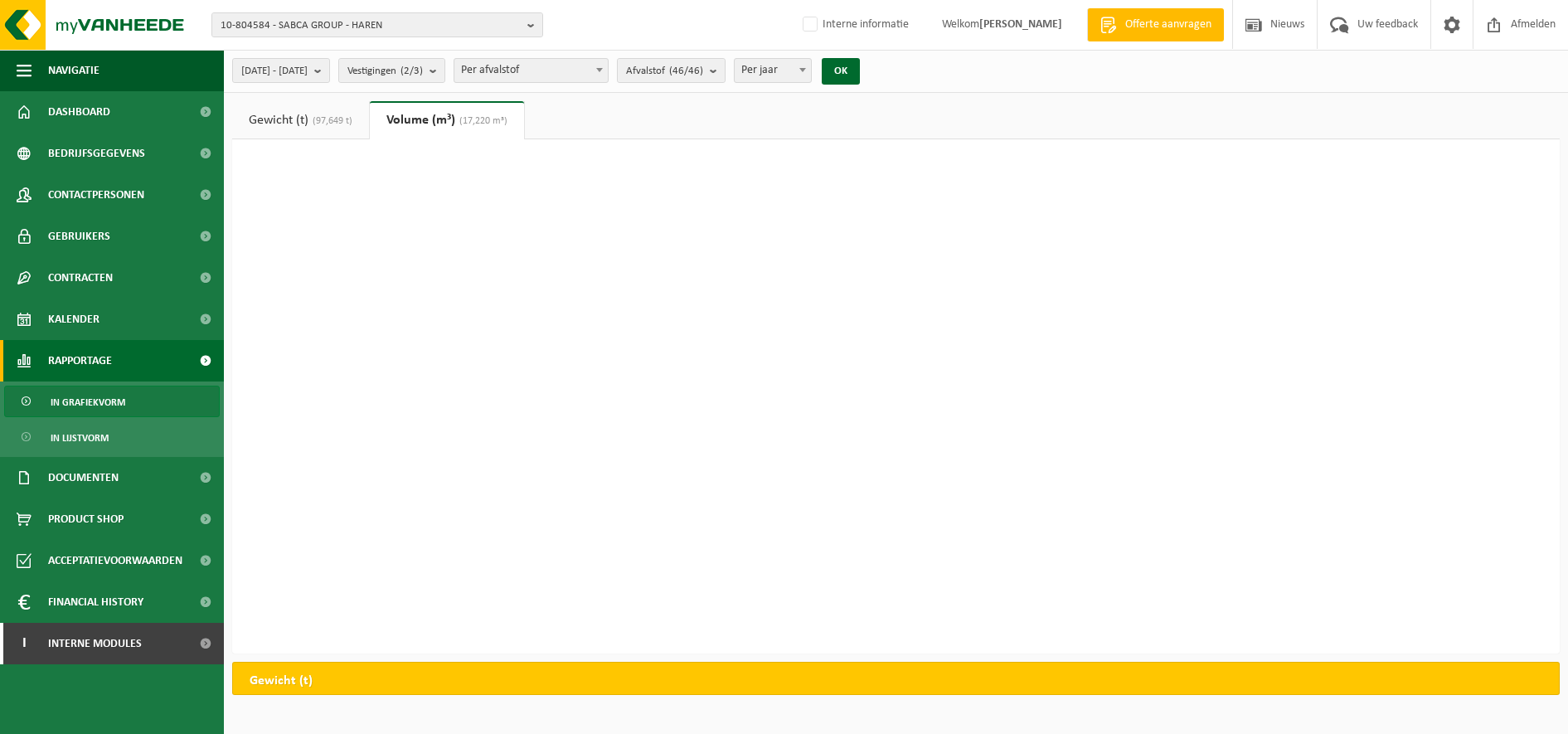
scroll to position [0, 0]
